Goal: Information Seeking & Learning: Learn about a topic

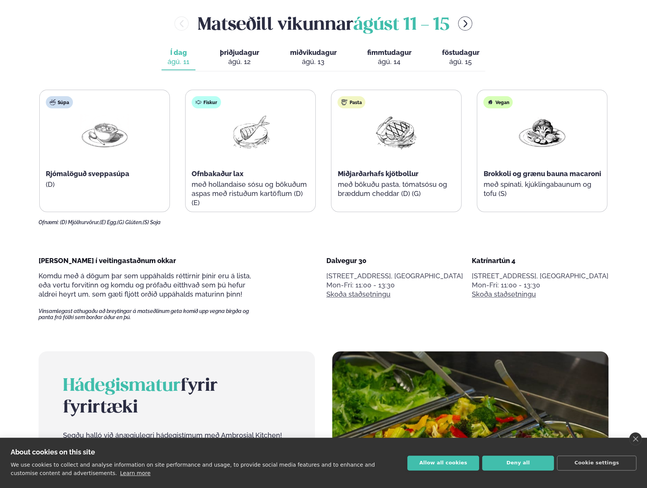
scroll to position [382, 0]
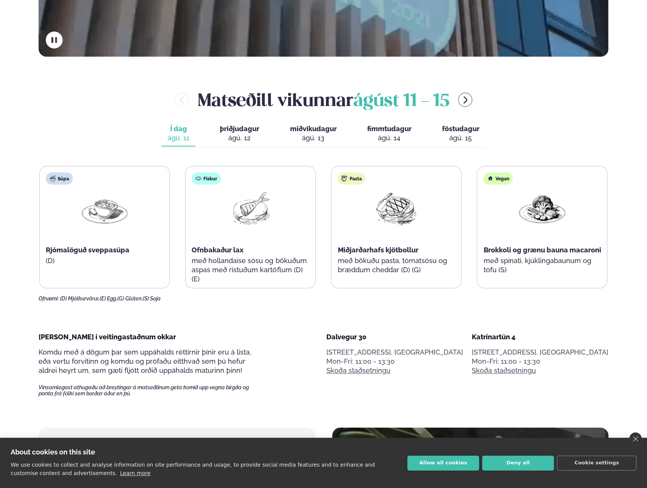
click at [239, 130] on span "þriðjudagur" at bounding box center [239, 129] width 39 height 8
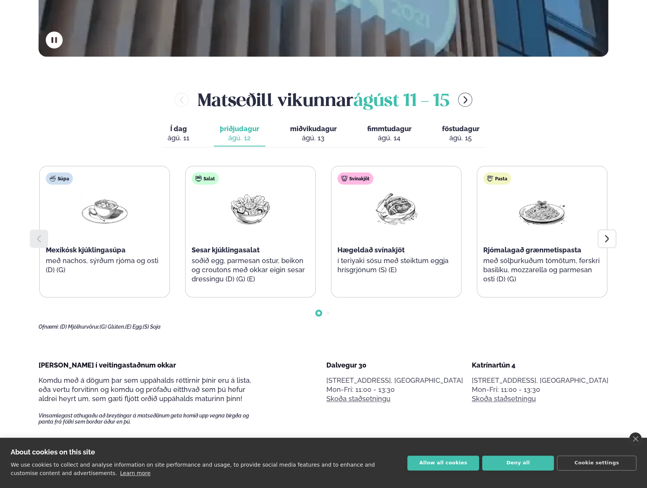
click at [612, 236] on div at bounding box center [607, 239] width 18 height 18
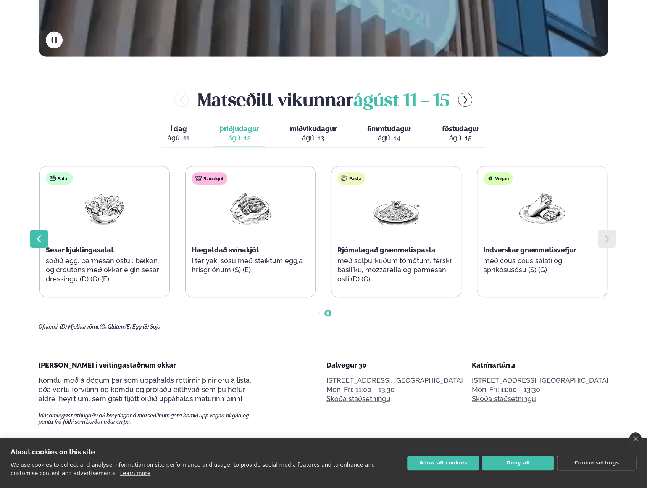
click at [42, 240] on icon at bounding box center [38, 238] width 9 height 9
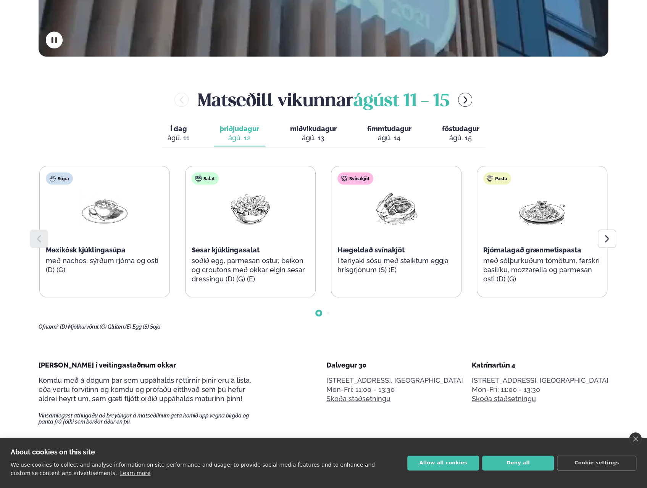
drag, startPoint x: 404, startPoint y: 130, endPoint x: 366, endPoint y: 131, distance: 38.2
click at [404, 130] on span "fimmtudagur" at bounding box center [389, 129] width 44 height 8
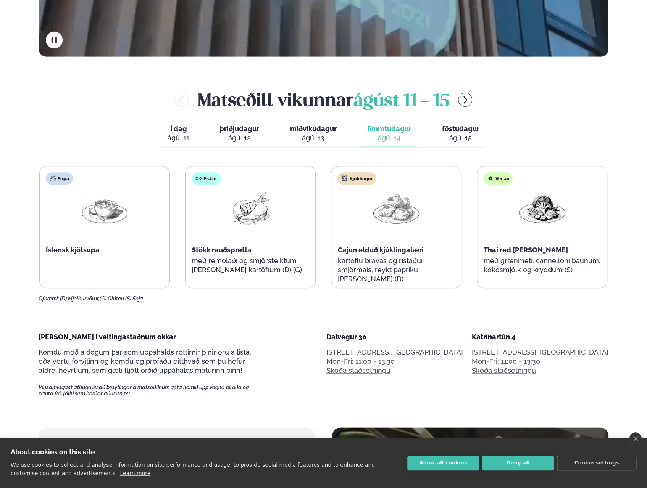
click at [318, 138] on div "ágú. 13" at bounding box center [313, 138] width 47 height 9
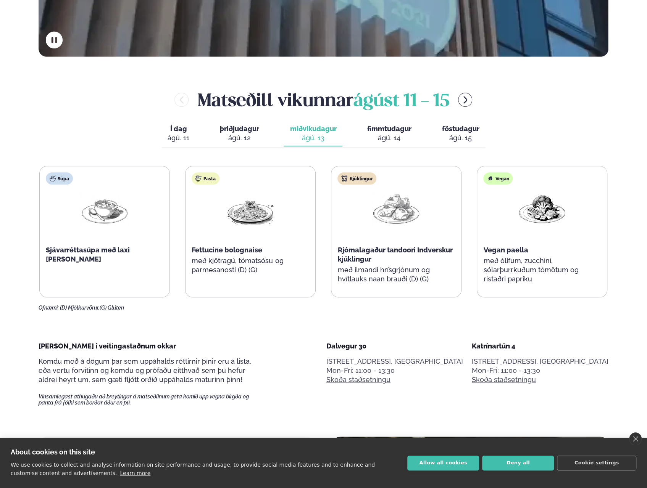
click at [394, 135] on div "ágú. 14" at bounding box center [389, 138] width 44 height 9
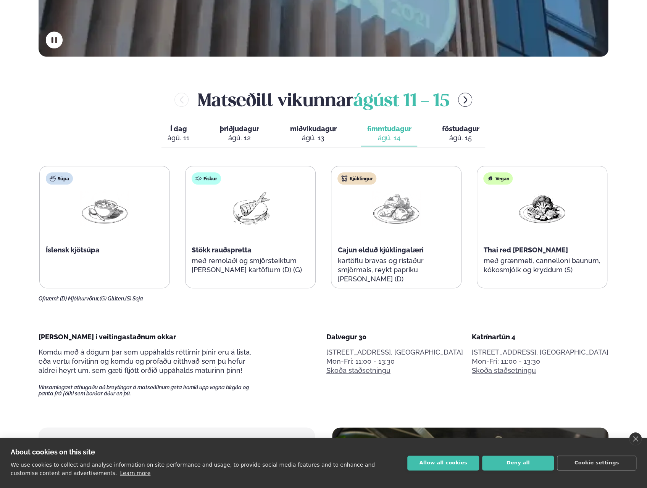
click at [443, 122] on button "föstudagur fös. [DATE]" at bounding box center [460, 133] width 50 height 25
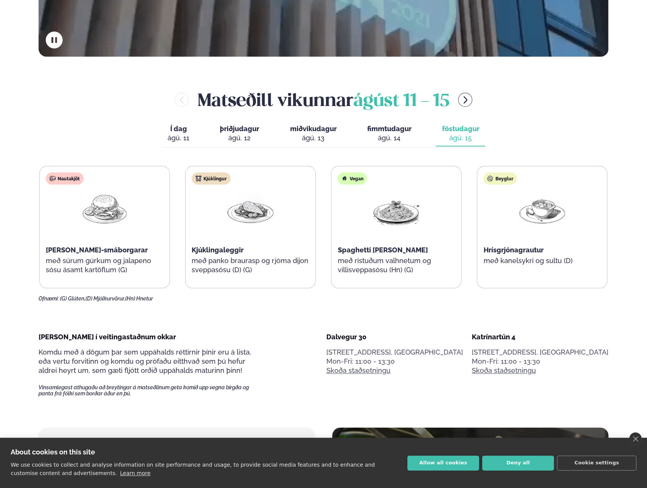
click at [273, 129] on div "Í dag Í d. [DATE] þriðjudagur þri. [DATE] miðvikudagur mið. [DATE] fimmtudagur …" at bounding box center [323, 134] width 324 height 26
click at [268, 131] on div "Í dag Í d. [DATE] þriðjudagur þri. [DATE] miðvikudagur mið. [DATE] fimmtudagur …" at bounding box center [323, 134] width 324 height 26
click at [293, 130] on span "miðvikudagur" at bounding box center [313, 129] width 47 height 8
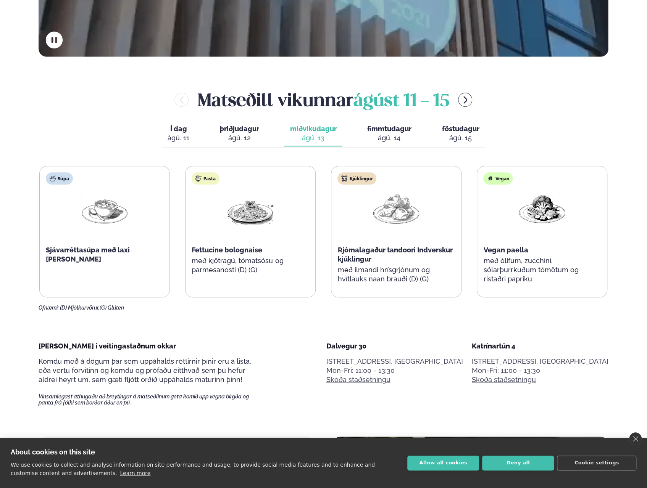
click at [248, 130] on span "þriðjudagur" at bounding box center [239, 129] width 39 height 8
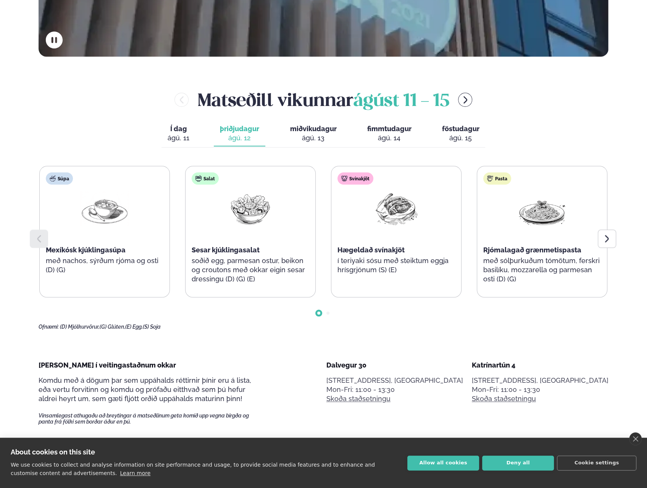
click at [209, 125] on div "Í dag Í d. [DATE] þriðjudagur þri. [DATE] miðvikudagur mið. [DATE] fimmtudagur …" at bounding box center [323, 134] width 324 height 26
click at [195, 127] on button "Í dag Í d. [DATE]" at bounding box center [178, 133] width 34 height 25
